Goal: Communication & Community: Participate in discussion

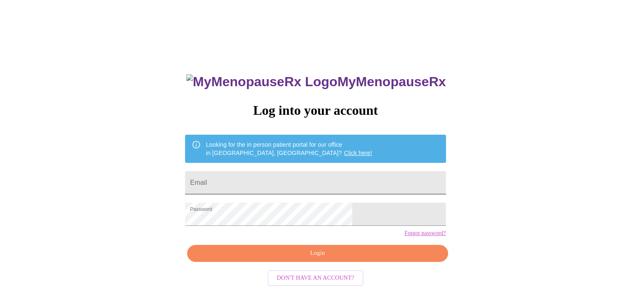
click at [306, 177] on input "Email" at bounding box center [315, 182] width 260 height 23
type input "baygreen1970@gmail.com"
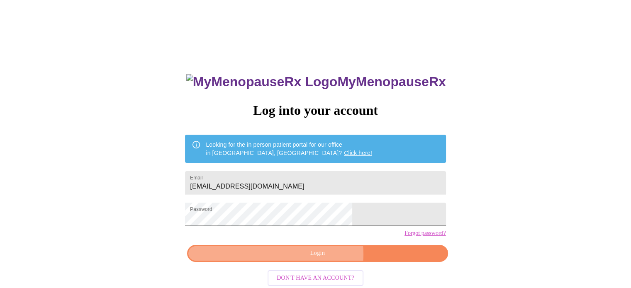
click at [322, 259] on span "Login" at bounding box center [317, 253] width 241 height 10
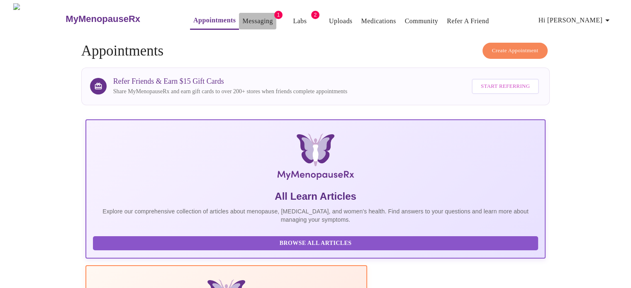
click at [242, 18] on link "Messaging" at bounding box center [257, 21] width 30 height 12
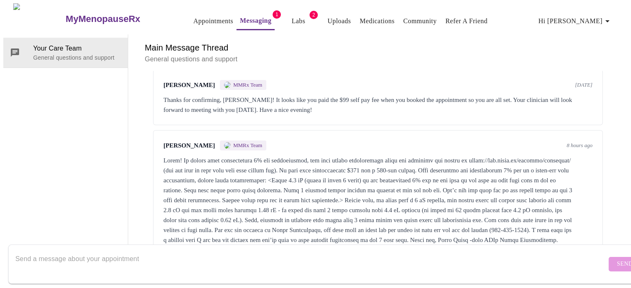
scroll to position [172, 0]
drag, startPoint x: 160, startPoint y: 126, endPoint x: 277, endPoint y: 126, distance: 116.5
click at [277, 155] on div at bounding box center [377, 200] width 429 height 90
copy div "https://www.rxfor.me/product/androfeme/"
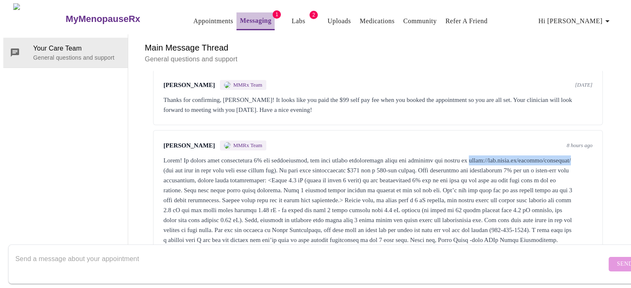
click at [245, 15] on link "Messaging" at bounding box center [256, 21] width 32 height 12
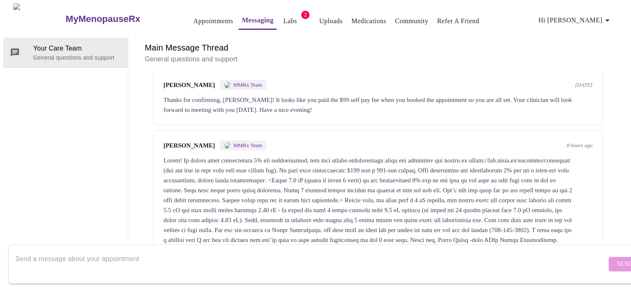
scroll to position [172, 0]
